Goal: Information Seeking & Learning: Find specific fact

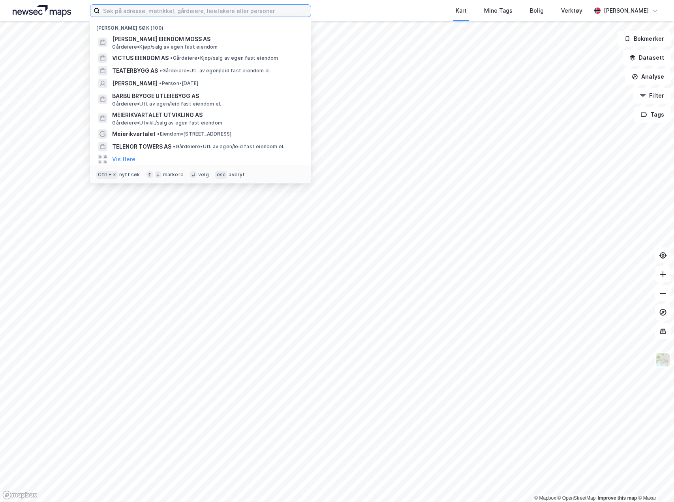
click at [203, 13] on input at bounding box center [205, 11] width 211 height 12
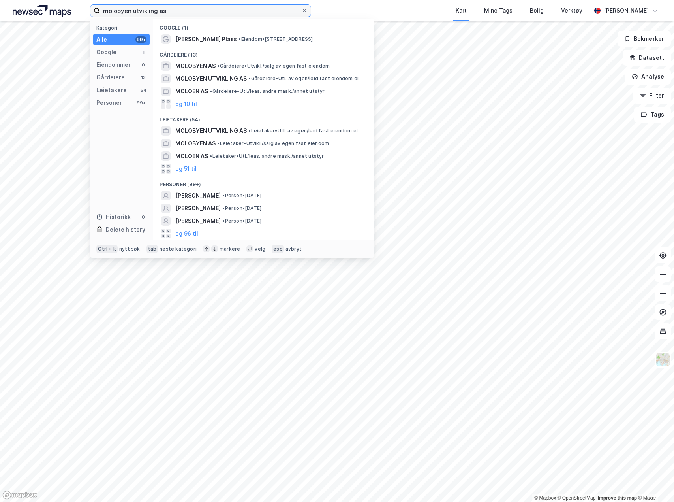
type input "molobyen utvikling as"
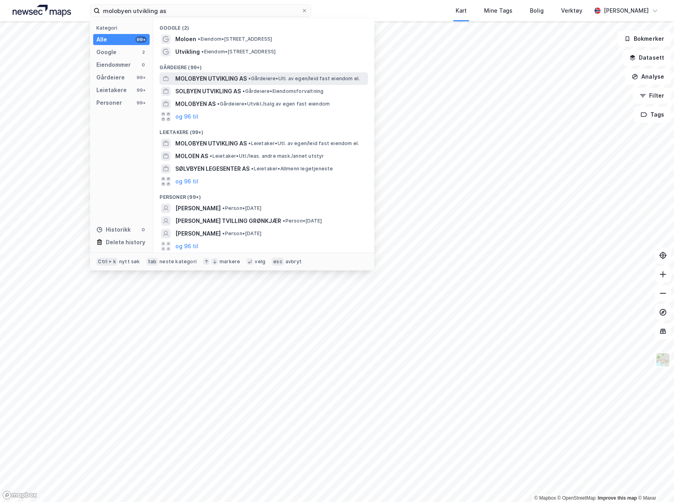
click at [201, 77] on span "MOLOBYEN UTVIKLING AS" at bounding box center [211, 78] width 72 height 9
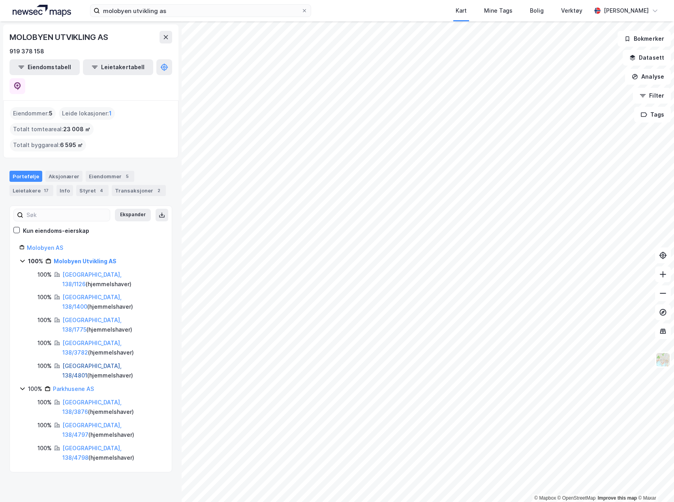
click at [81, 362] on link "[GEOGRAPHIC_DATA], 138/4801" at bounding box center [91, 370] width 59 height 16
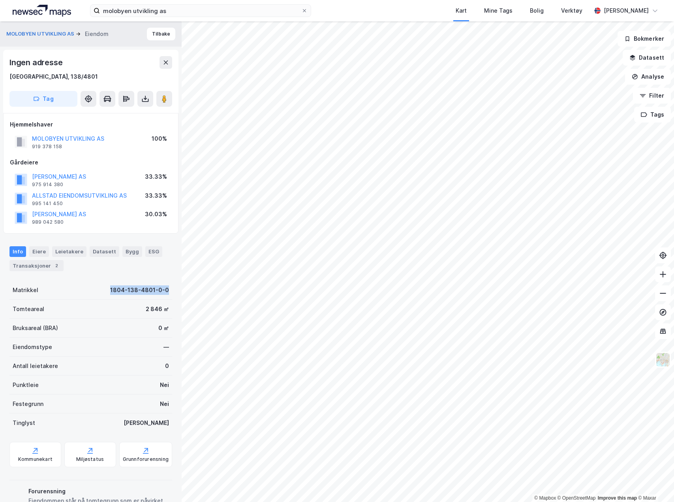
drag, startPoint x: 105, startPoint y: 290, endPoint x: 165, endPoint y: 291, distance: 59.7
click at [165, 291] on div "Matrikkel 1804-138-4801-0-0" at bounding box center [90, 290] width 163 height 19
copy div "1804-138-4801-0-0"
